Goal: Information Seeking & Learning: Find specific fact

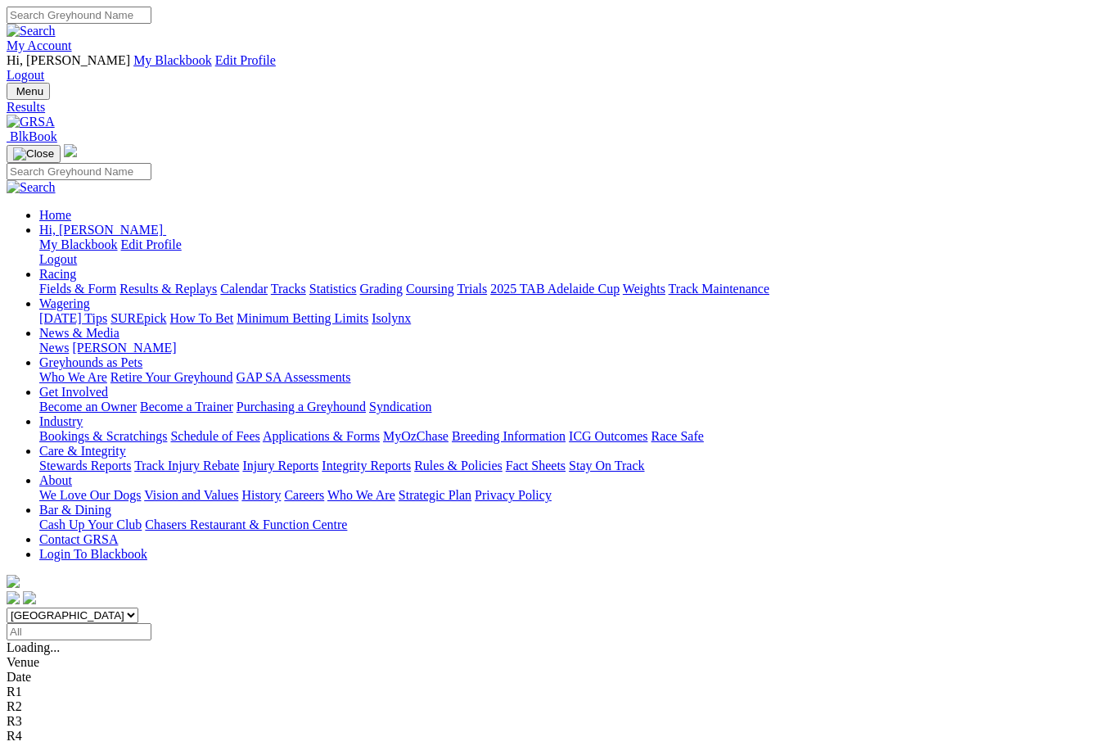
click at [151, 623] on input "Select date" at bounding box center [79, 631] width 145 height 17
click at [151, 623] on input "[DATE]" at bounding box center [79, 631] width 145 height 17
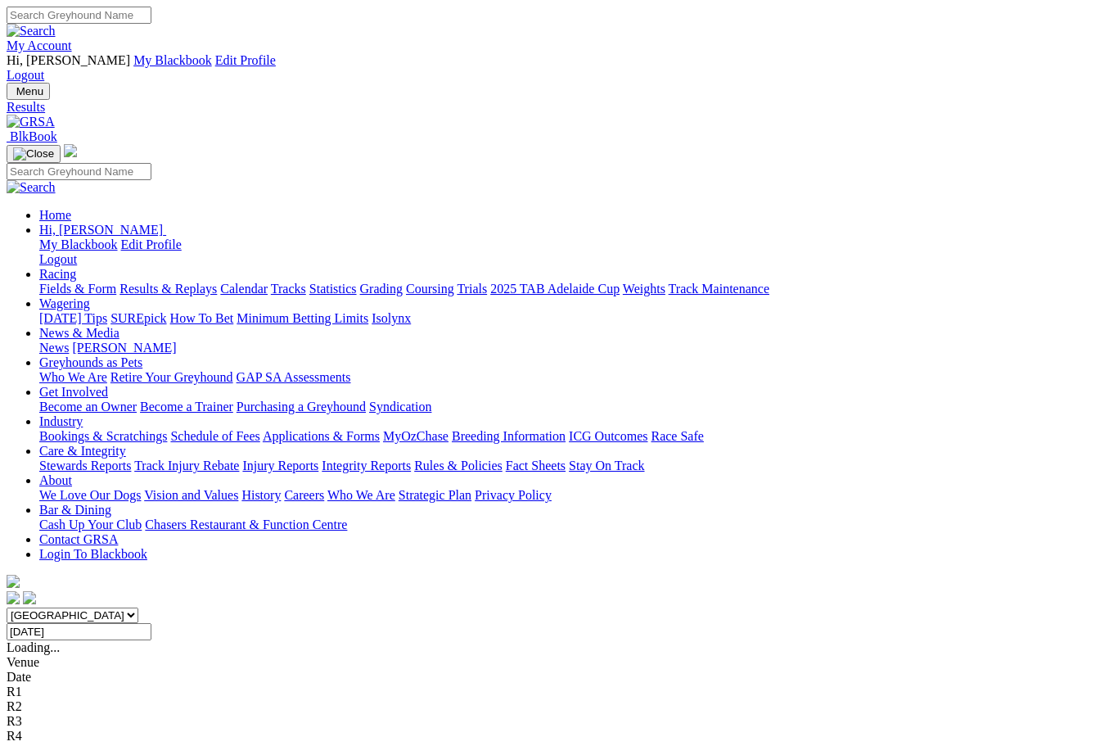
type input "[DATE]"
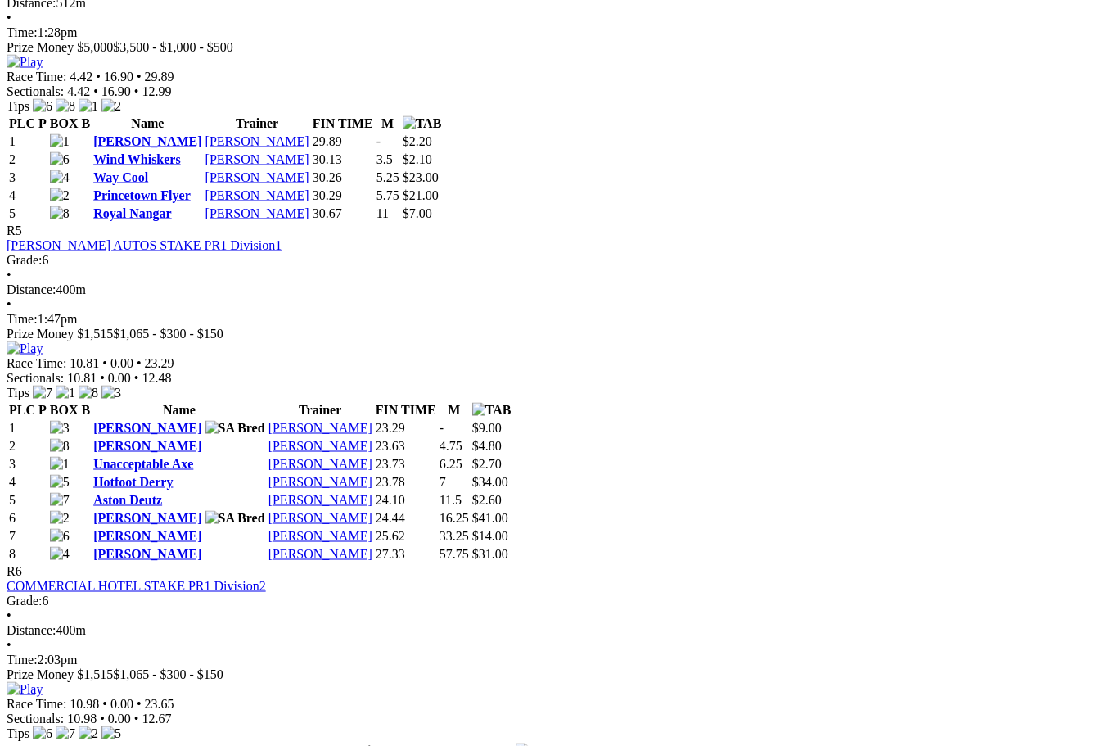
scroll to position [1926, 0]
